Goal: Task Accomplishment & Management: Complete application form

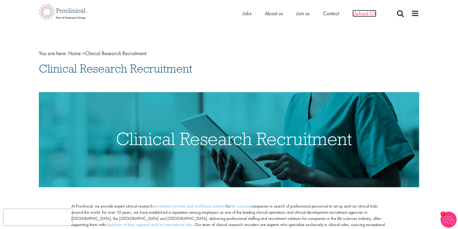
click at [365, 13] on span "Upload CV" at bounding box center [365, 13] width 24 height 7
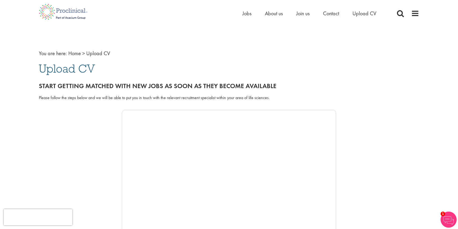
click at [255, 56] on nav "You are here: Home > Upload CV" at bounding box center [229, 54] width 381 height 8
